Goal: Communication & Community: Answer question/provide support

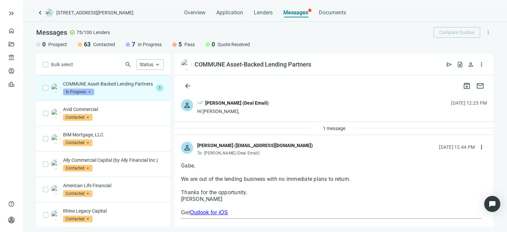
scroll to position [22, 0]
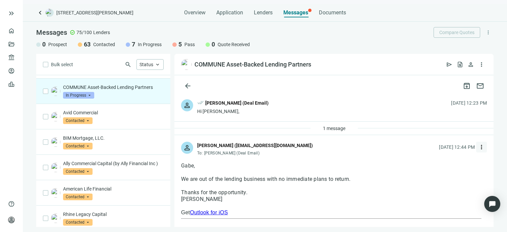
click at [478, 147] on span "more_vert" at bounding box center [481, 147] width 7 height 7
click at [481, 64] on span "more_vert" at bounding box center [481, 64] width 7 height 7
click at [483, 65] on span "more_vert" at bounding box center [481, 64] width 7 height 7
click at [377, 62] on div "COMMUNE Asset-Backed Lending Partners open_in_new send request_quote person mor…" at bounding box center [333, 64] width 319 height 21
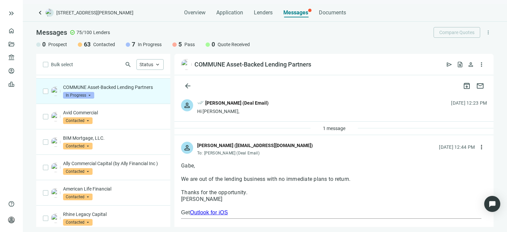
click at [90, 96] on span "In Progress" at bounding box center [78, 95] width 31 height 7
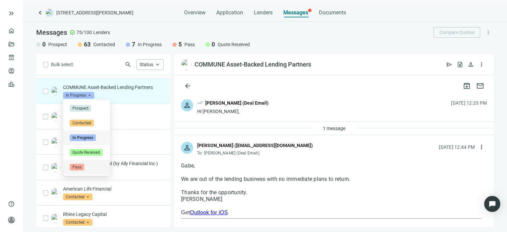
click at [82, 165] on span "Pass" at bounding box center [77, 167] width 14 height 7
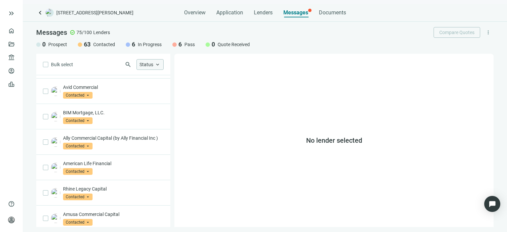
click at [158, 67] on span "keyboard_arrow_up" at bounding box center [157, 65] width 6 height 6
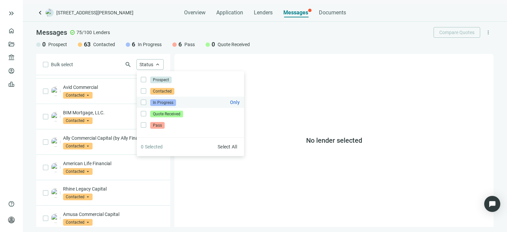
click at [157, 103] on span "In Progress" at bounding box center [163, 102] width 26 height 7
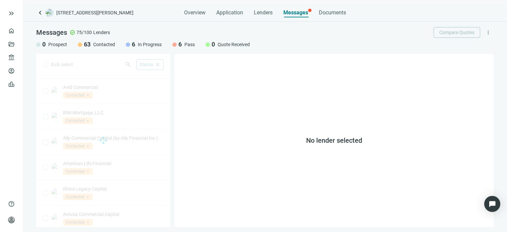
click at [291, 58] on div "No lender selected" at bounding box center [333, 141] width 319 height 174
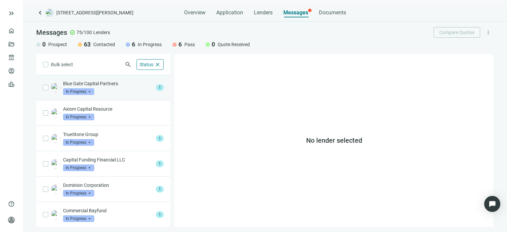
click at [105, 87] on div "Blue Gate Capital Partners In Progress arrow_drop_down" at bounding box center [108, 87] width 90 height 15
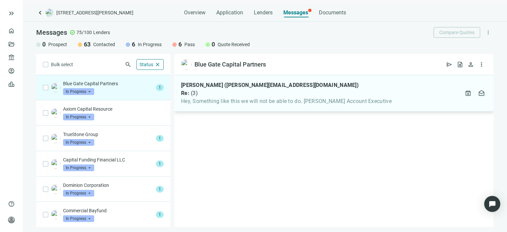
click at [224, 94] on div "Re: ( 3 )" at bounding box center [286, 93] width 210 height 7
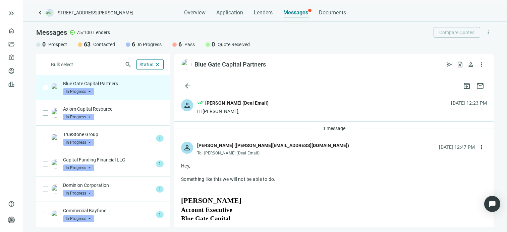
click at [89, 92] on span "In Progress" at bounding box center [78, 91] width 31 height 7
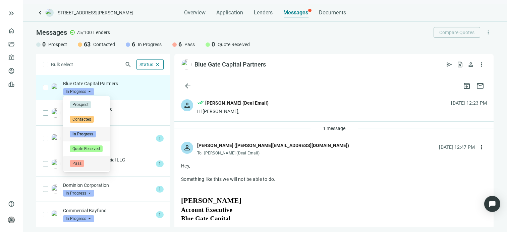
click at [81, 163] on span "Pass" at bounding box center [77, 163] width 14 height 7
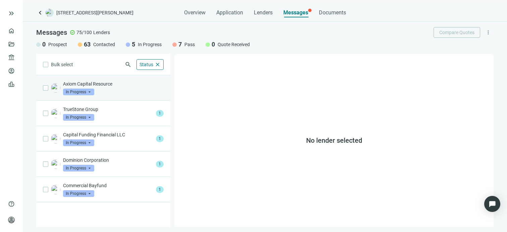
click at [116, 86] on p "Axiom Capital Resource" at bounding box center [113, 84] width 101 height 7
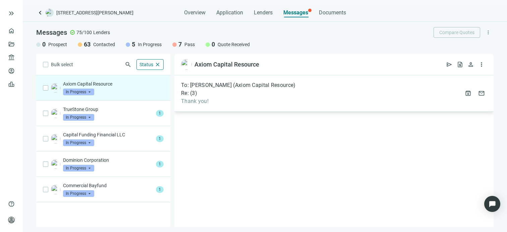
click at [231, 98] on span "Thank you!" at bounding box center [238, 101] width 115 height 7
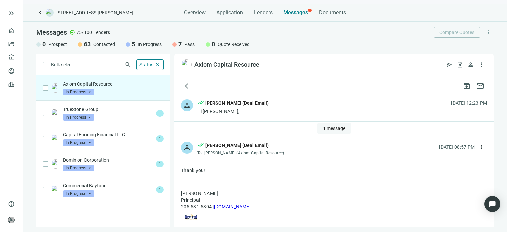
click at [329, 128] on span "1 message" at bounding box center [334, 128] width 22 height 5
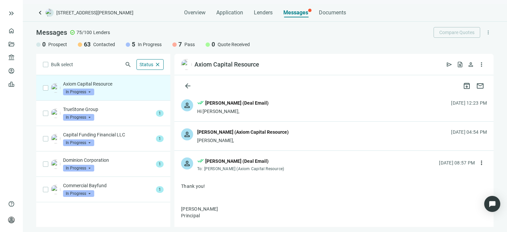
click at [256, 140] on div "Gary," at bounding box center [242, 140] width 91 height 7
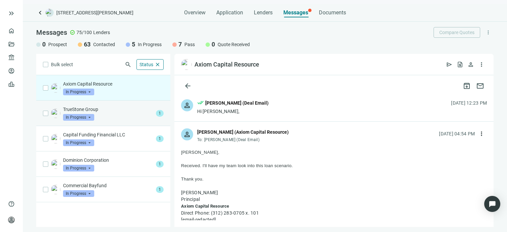
click at [138, 114] on div "TrueStone Group In Progress arrow_drop_down" at bounding box center [108, 113] width 90 height 15
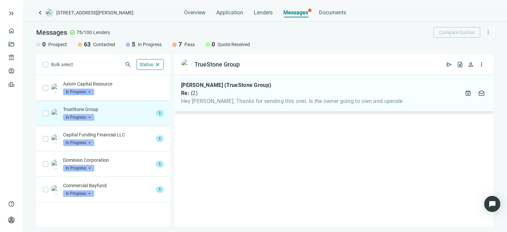
click at [255, 101] on span "Hey Gabe, Thanks for sending this over. Is the owner going to own and operate" at bounding box center [291, 101] width 221 height 7
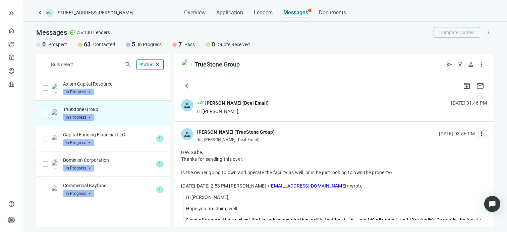
click at [478, 134] on span "more_vert" at bounding box center [481, 134] width 7 height 7
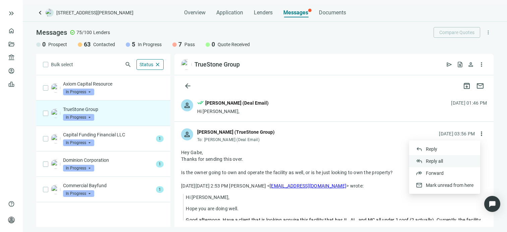
click at [435, 161] on span "Reply all" at bounding box center [433, 161] width 17 height 5
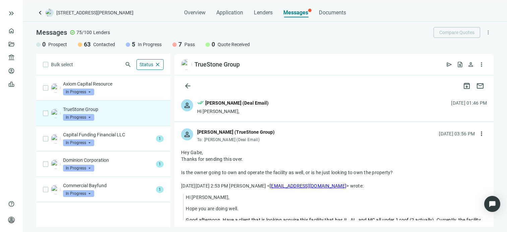
type textarea "**********"
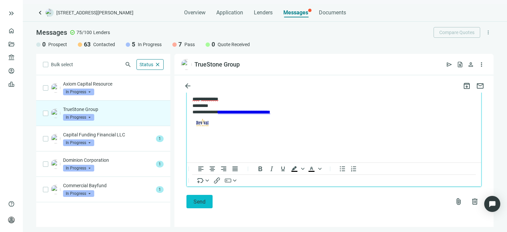
click at [197, 203] on span "Send" at bounding box center [199, 202] width 12 height 6
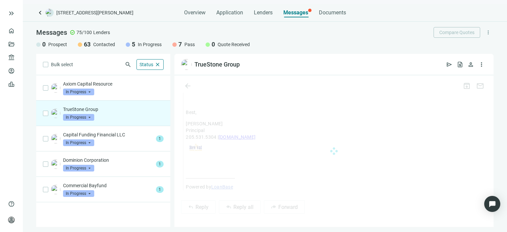
scroll to position [763, 0]
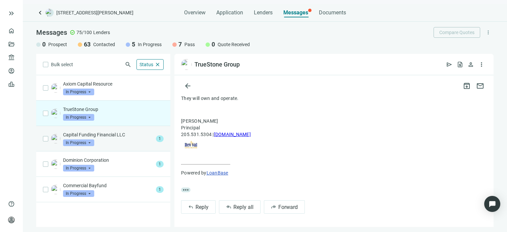
click at [113, 141] on div "Capital Funding Financial LLC In Progress arrow_drop_down" at bounding box center [108, 139] width 90 height 15
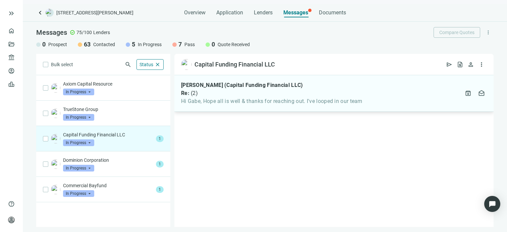
click at [258, 101] on span "Hi Gabe, Hope all is well & thanks for reaching out. I've looped in our team" at bounding box center [271, 101] width 181 height 7
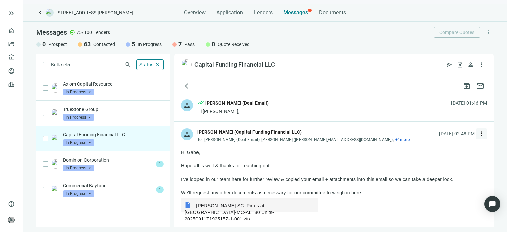
click at [478, 134] on span "more_vert" at bounding box center [481, 134] width 7 height 7
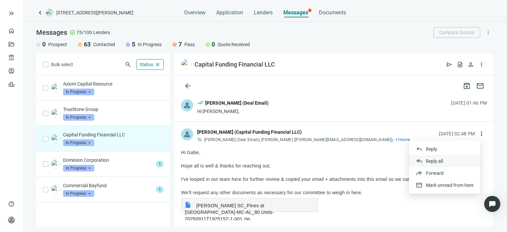
click at [438, 160] on span "Reply all" at bounding box center [433, 161] width 17 height 5
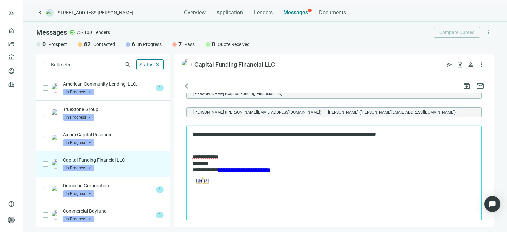
scroll to position [0, 0]
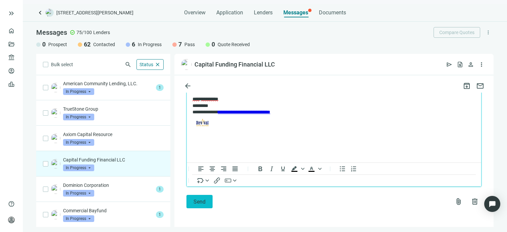
click at [196, 204] on span "Send" at bounding box center [199, 202] width 12 height 6
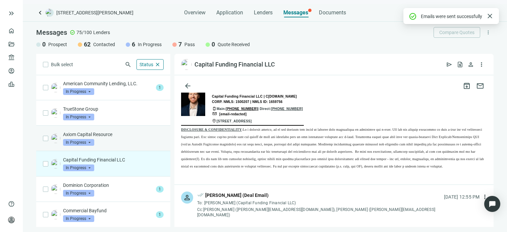
scroll to position [1518, 0]
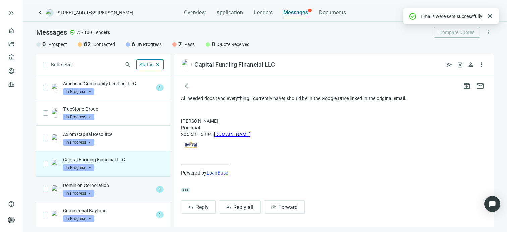
click at [121, 188] on div "Dominion Corporation In Progress arrow_drop_down" at bounding box center [108, 189] width 90 height 15
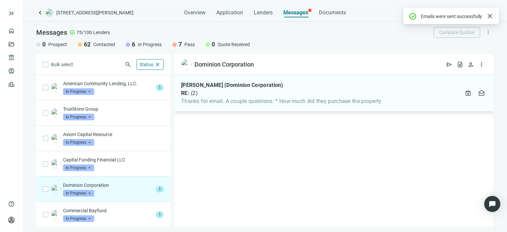
click at [296, 101] on span "Thanks for email. A couple questions: * How much did they purchase the property" at bounding box center [281, 101] width 200 height 7
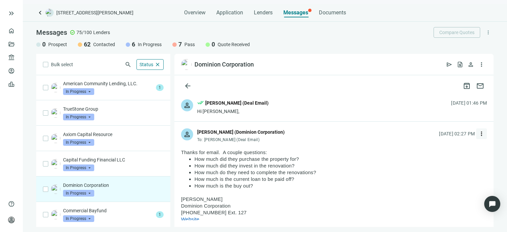
click at [478, 134] on span "more_vert" at bounding box center [481, 134] width 7 height 7
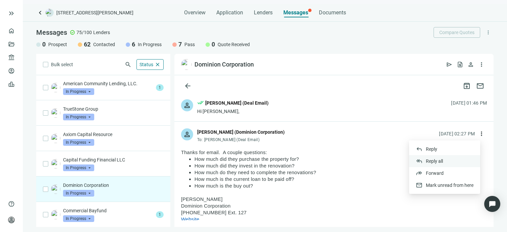
click at [434, 160] on span "Reply all" at bounding box center [433, 161] width 17 height 5
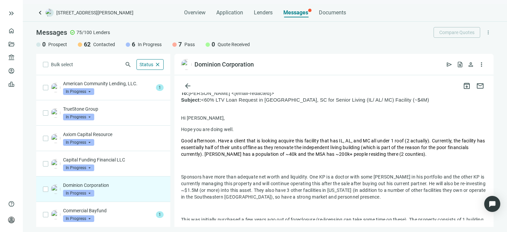
scroll to position [7, 0]
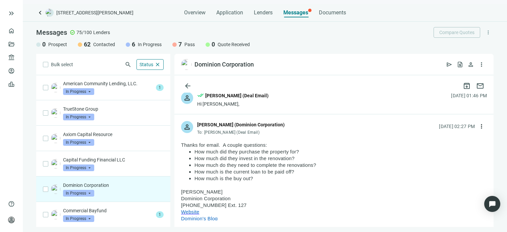
drag, startPoint x: 257, startPoint y: 179, endPoint x: 186, endPoint y: 151, distance: 76.3
click at [186, 151] on ul "How much did they purchase the property for? How much did they invest in the re…" at bounding box center [334, 166] width 306 height 34
drag, startPoint x: 186, startPoint y: 151, endPoint x: 218, endPoint y: 156, distance: 32.9
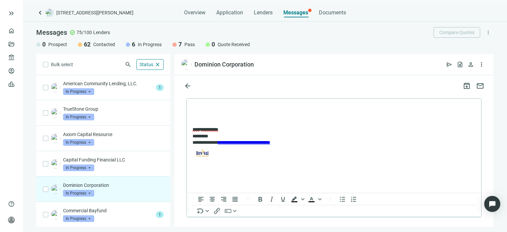
scroll to position [878, 0]
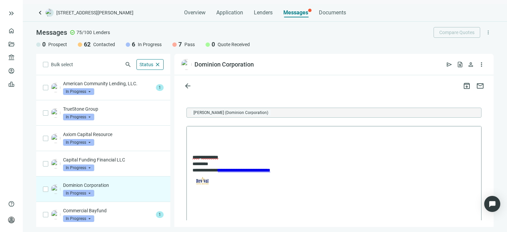
click at [233, 135] on p "Rich Text Area. Press ALT-0 for help." at bounding box center [333, 135] width 283 height 7
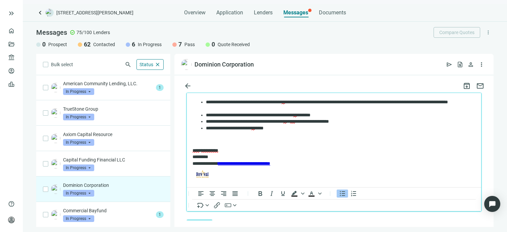
scroll to position [945, 0]
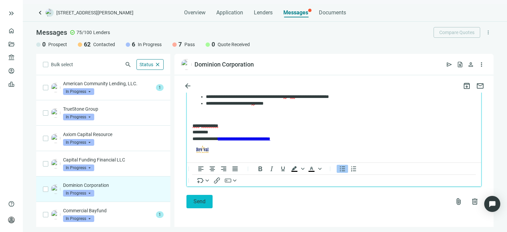
click at [197, 203] on span "Send" at bounding box center [199, 202] width 12 height 6
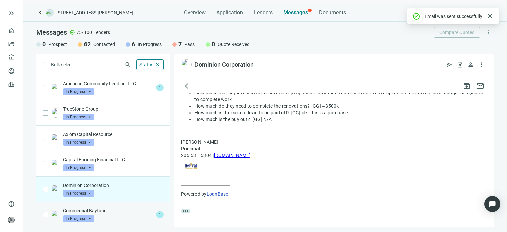
click at [114, 212] on p "Commercial Bayfund" at bounding box center [108, 211] width 90 height 7
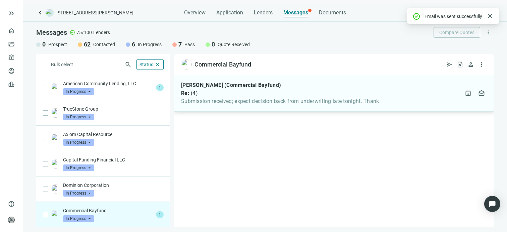
click at [275, 103] on span "Submission received; expect decision back from underwriting late tonight. Thank" at bounding box center [280, 101] width 198 height 7
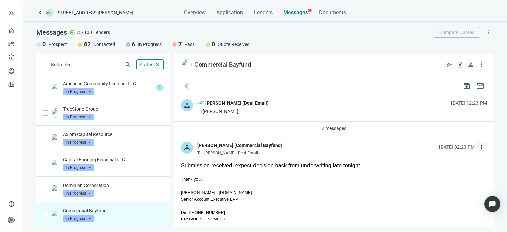
click at [478, 146] on span "more_vert" at bounding box center [481, 147] width 7 height 7
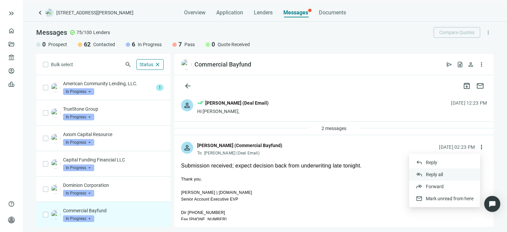
click at [432, 177] on span "Reply all" at bounding box center [433, 174] width 17 height 5
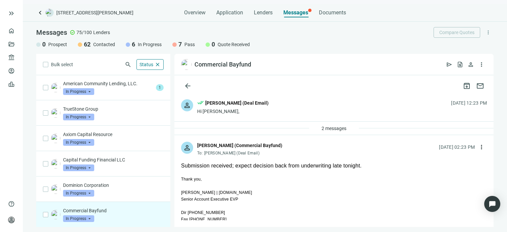
scroll to position [216, 0]
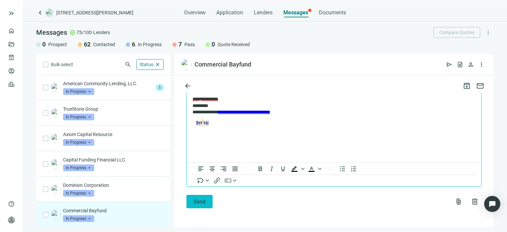
click at [197, 201] on span "Send" at bounding box center [199, 202] width 12 height 6
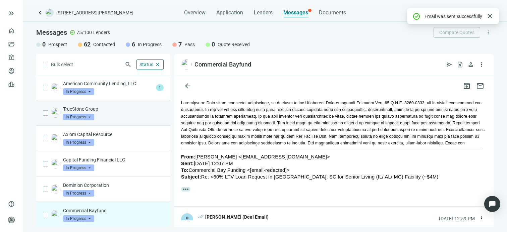
scroll to position [275, 0]
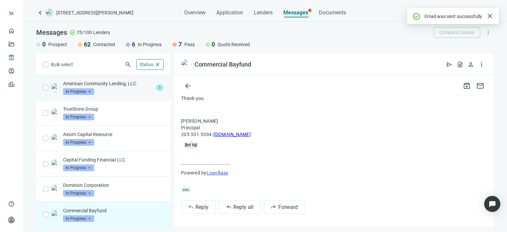
click at [109, 86] on p "American Community Lending, LLC." at bounding box center [108, 83] width 90 height 7
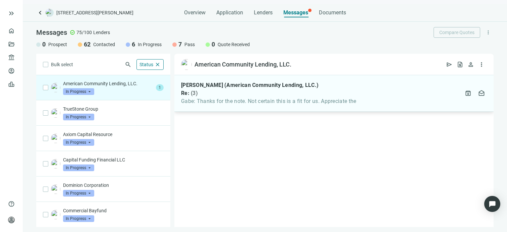
click at [263, 97] on div "Todd Wood (American Community Lending, LLC.) Re: ( 3 ) Gabe: Thanks for the not…" at bounding box center [268, 93] width 175 height 23
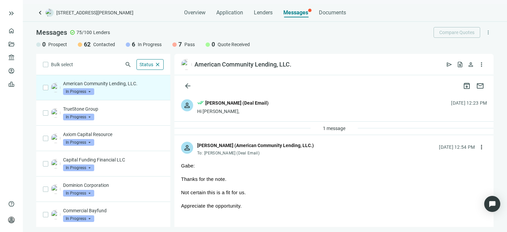
click at [90, 91] on span "In Progress" at bounding box center [78, 91] width 31 height 7
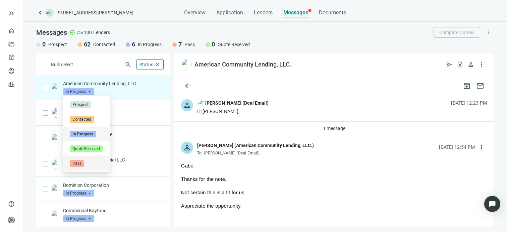
click at [76, 164] on span "Pass" at bounding box center [77, 163] width 14 height 7
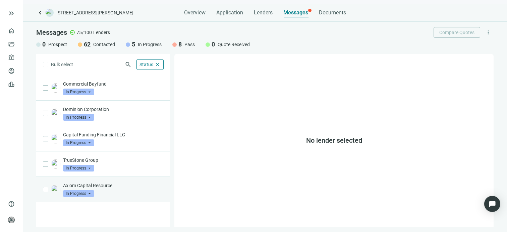
click at [106, 186] on p "Axiom Capital Resource" at bounding box center [113, 186] width 101 height 7
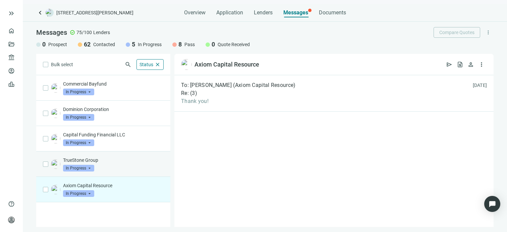
click at [99, 162] on p "TrueStone Group" at bounding box center [113, 160] width 101 height 7
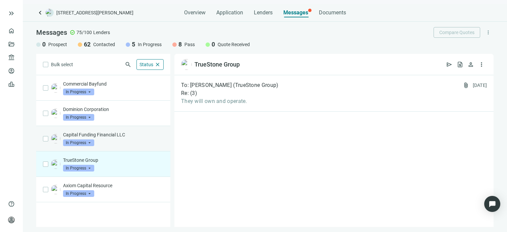
click at [105, 137] on p "Capital Funding Financial LLC" at bounding box center [113, 135] width 101 height 7
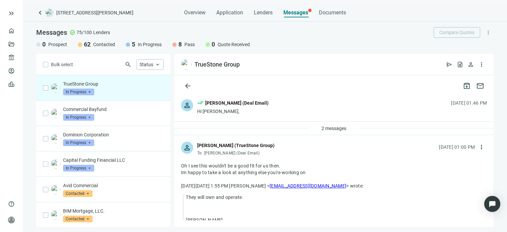
click at [92, 93] on span "In Progress" at bounding box center [78, 92] width 31 height 7
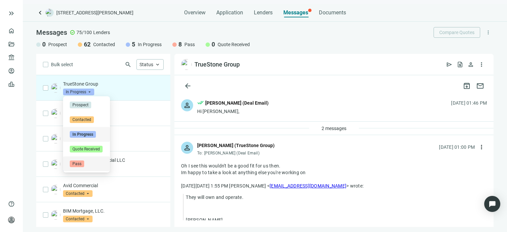
click at [82, 164] on span "Pass" at bounding box center [77, 164] width 14 height 7
